Goal: Task Accomplishment & Management: Complete application form

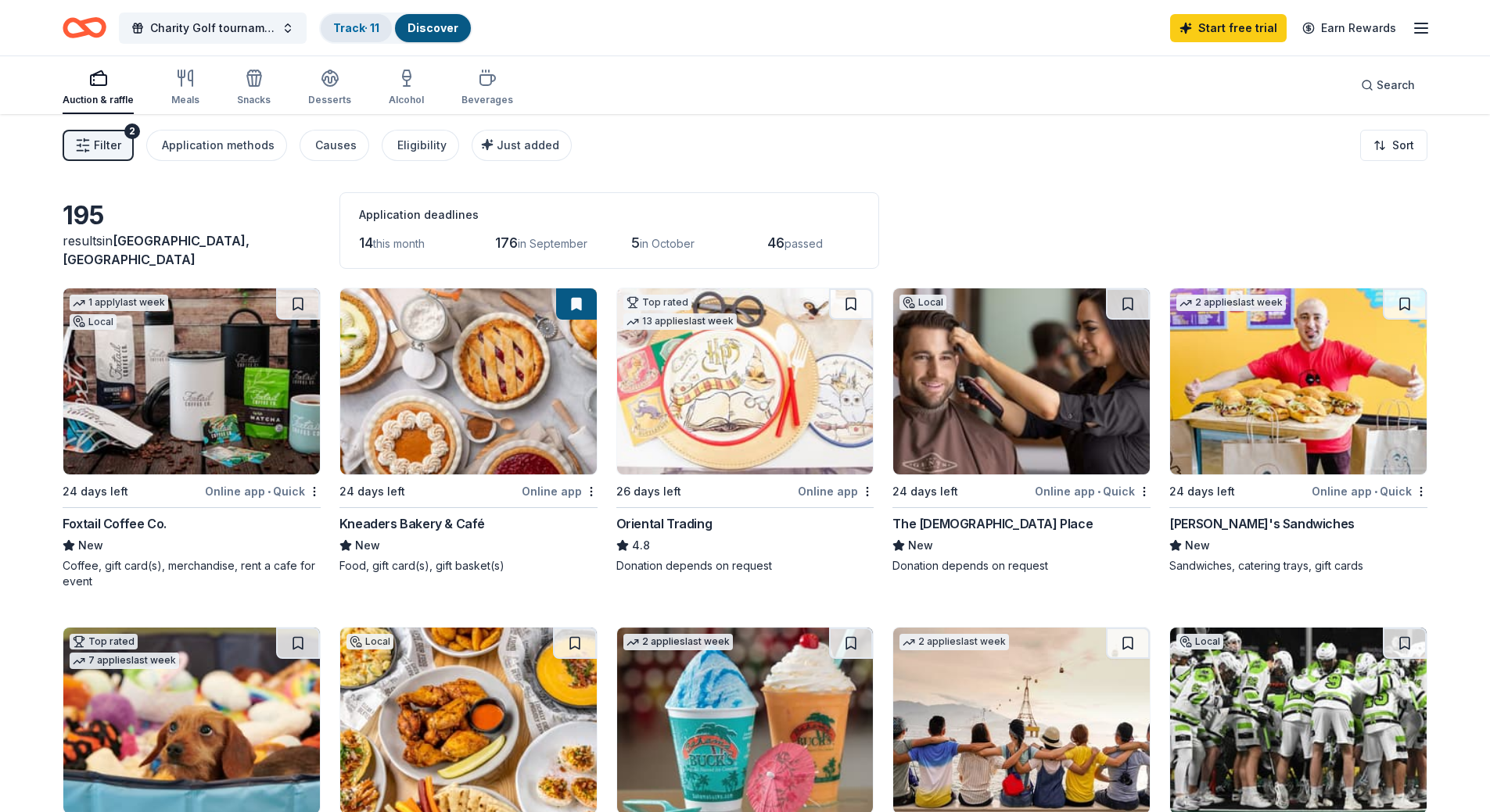
click at [372, 25] on link "Track · 11" at bounding box center [356, 27] width 46 height 14
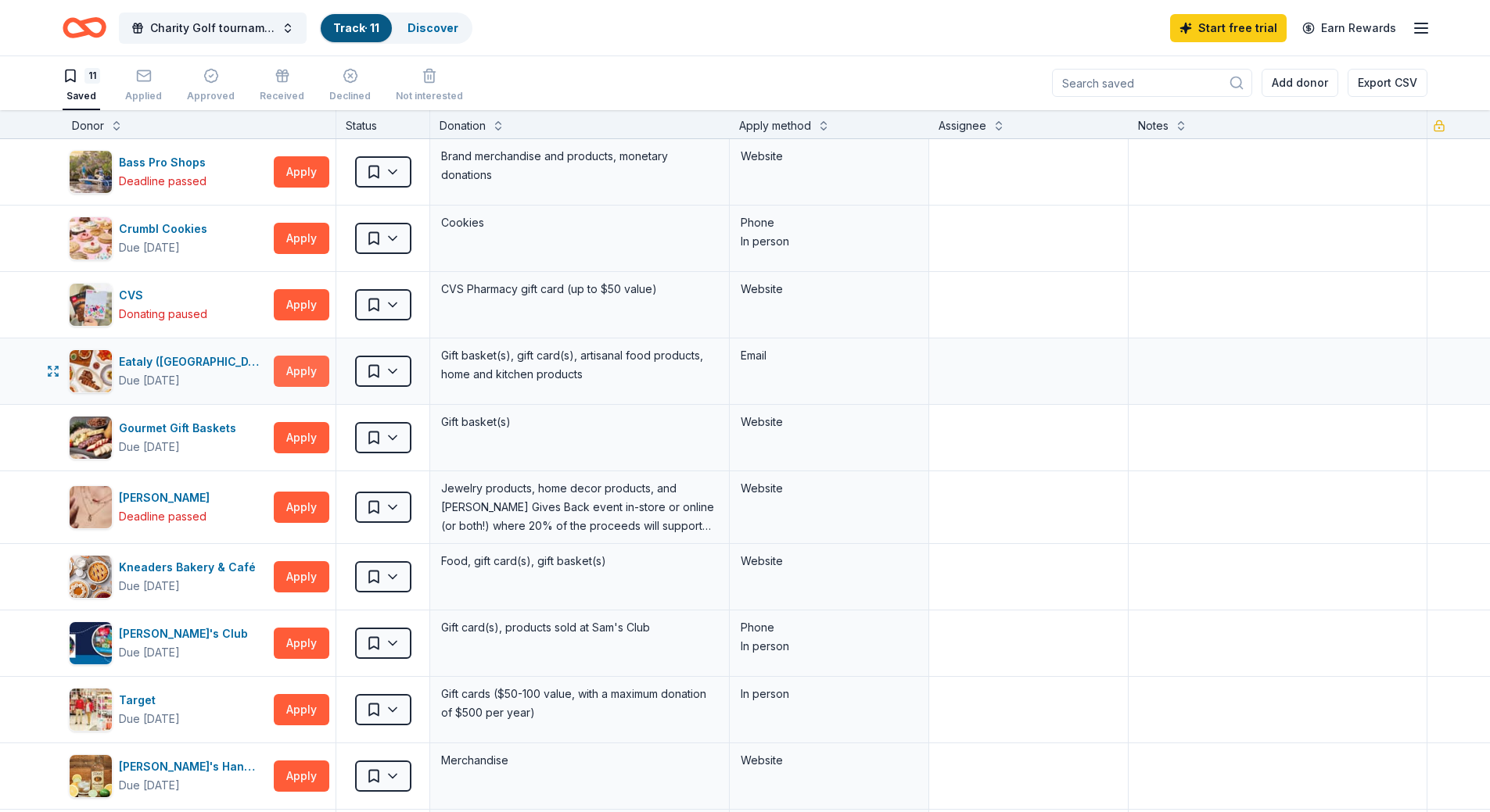
click at [284, 371] on button "Apply" at bounding box center [301, 371] width 56 height 31
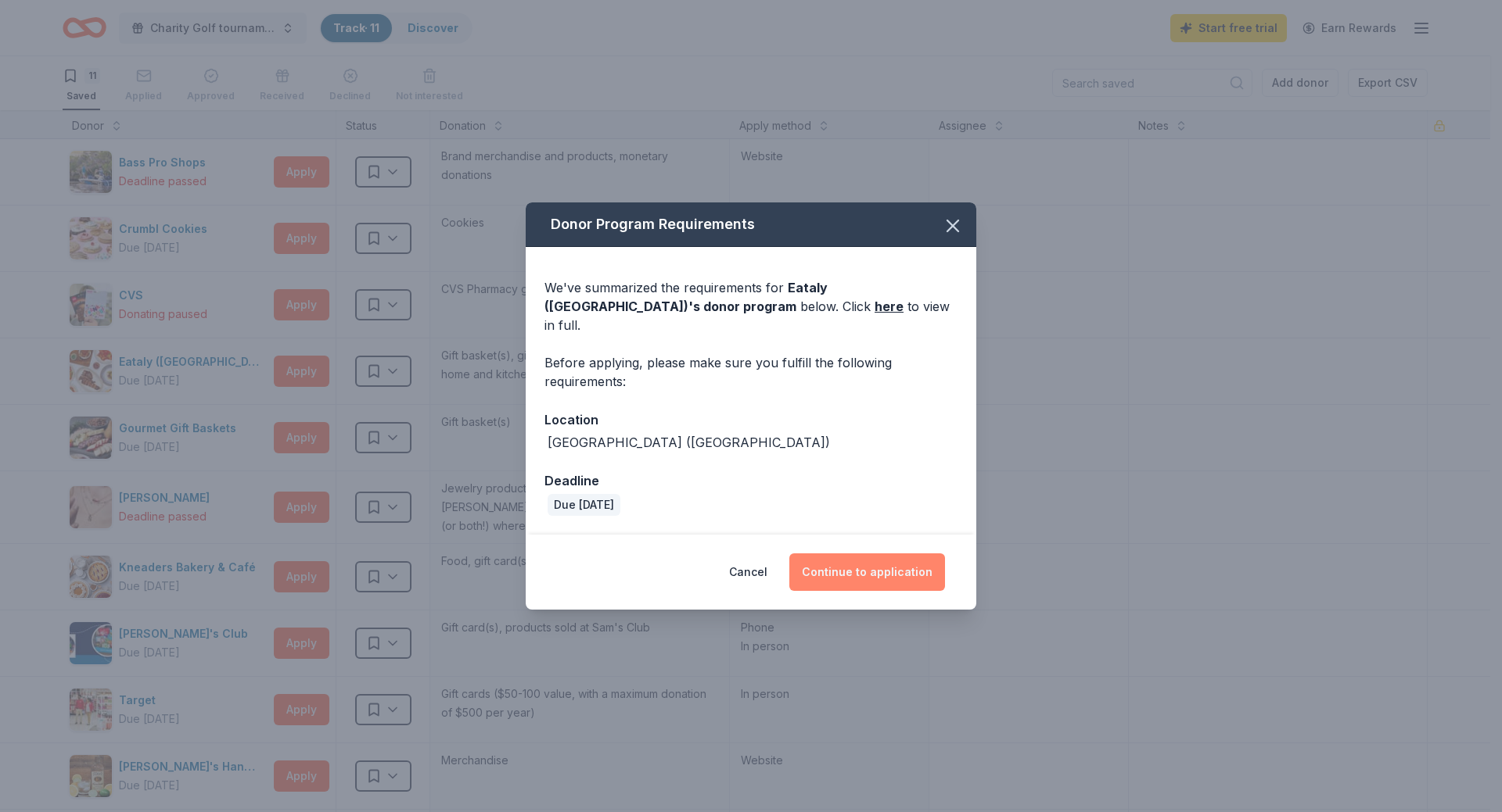
click at [868, 572] on button "Continue to application" at bounding box center [867, 572] width 156 height 37
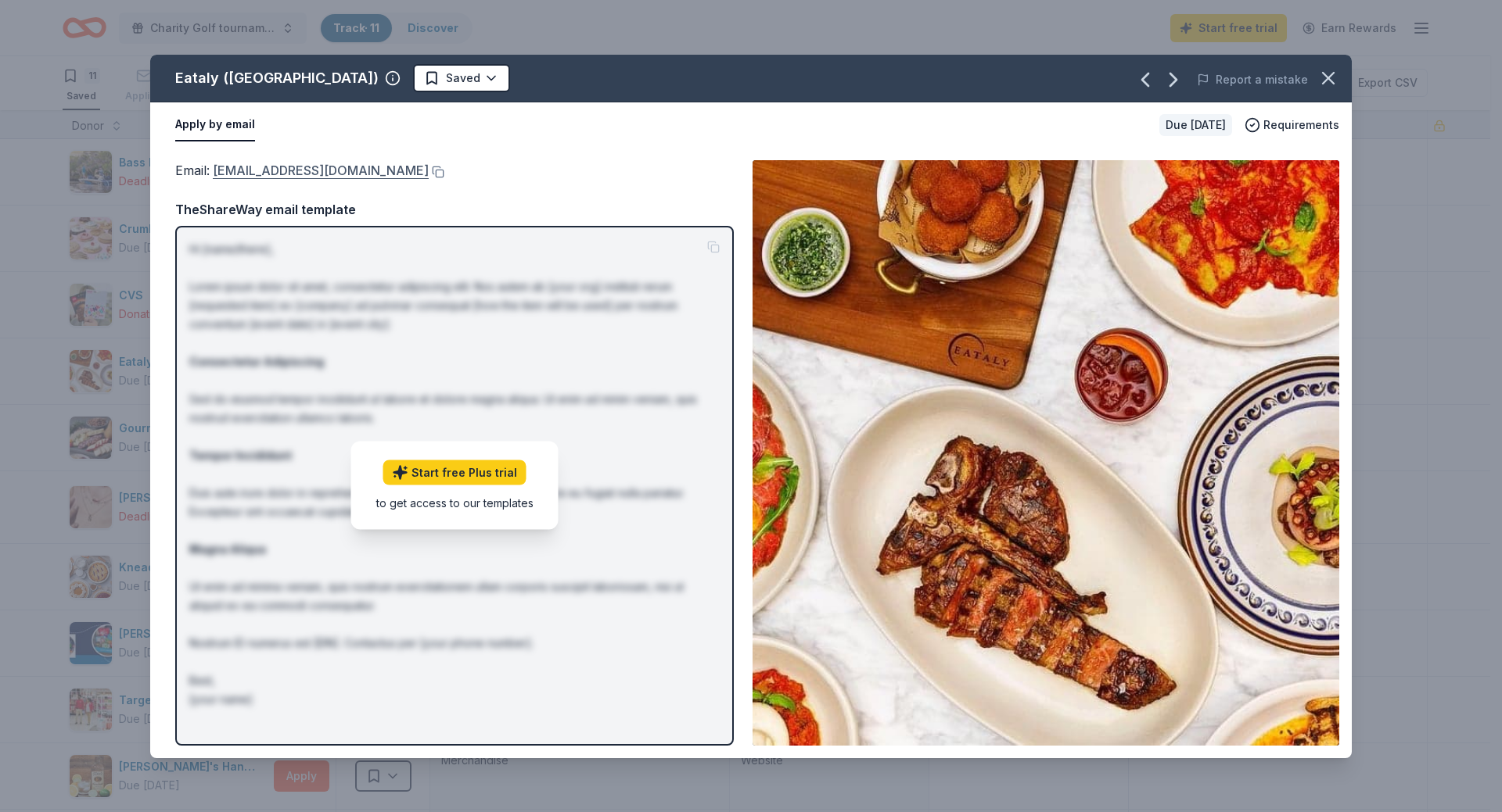
click at [332, 169] on link "[EMAIL_ADDRESS][DOMAIN_NAME]" at bounding box center [321, 170] width 216 height 20
click at [1344, 75] on button "button" at bounding box center [1328, 78] width 35 height 35
